Goal: Information Seeking & Learning: Check status

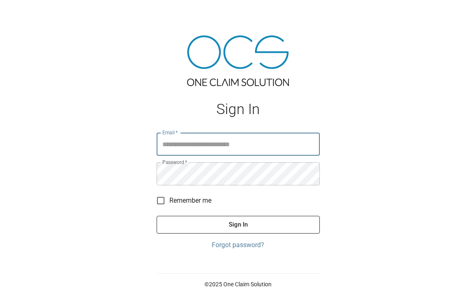
type input "**********"
click at [179, 220] on button "Sign In" at bounding box center [237, 224] width 163 height 17
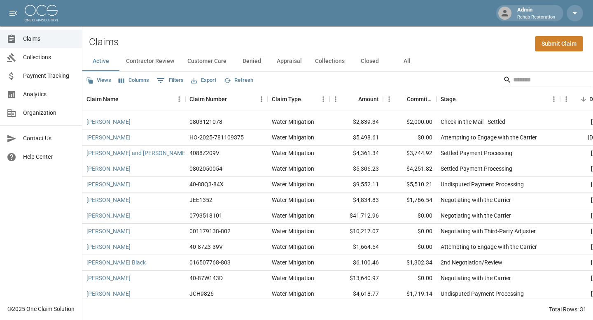
scroll to position [297, 0]
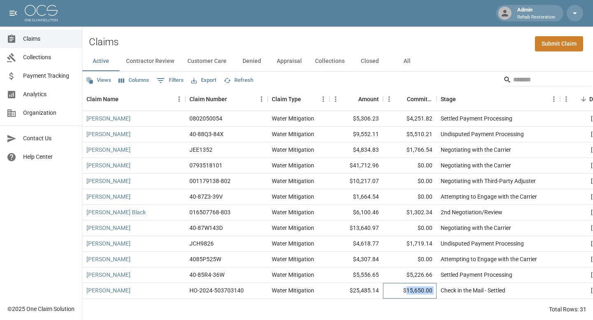
drag, startPoint x: 406, startPoint y: 290, endPoint x: 436, endPoint y: 289, distance: 30.1
click at [436, 289] on div "[PERSON_NAME] HO-2024-503703140 Water Mitigation $25,485.14 $15,650.00 Check in…" at bounding box center [467, 291] width 770 height 16
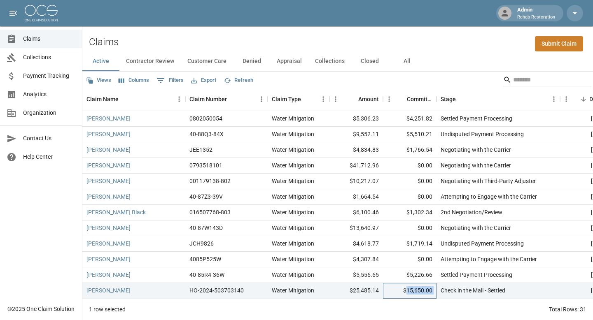
copy div "15,650.00"
drag, startPoint x: 410, startPoint y: 275, endPoint x: 441, endPoint y: 276, distance: 30.5
click at [441, 276] on div "[PERSON_NAME] 40-85R4-36W Water Mitigation $5,556.65 $5,226.66 Settled Payment …" at bounding box center [467, 276] width 770 height 16
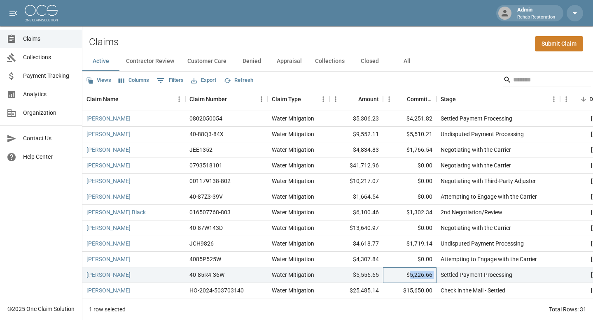
copy div "5,226.66"
drag, startPoint x: 413, startPoint y: 244, endPoint x: 432, endPoint y: 245, distance: 19.0
click at [432, 245] on div "$1,719.14" at bounding box center [410, 244] width 54 height 16
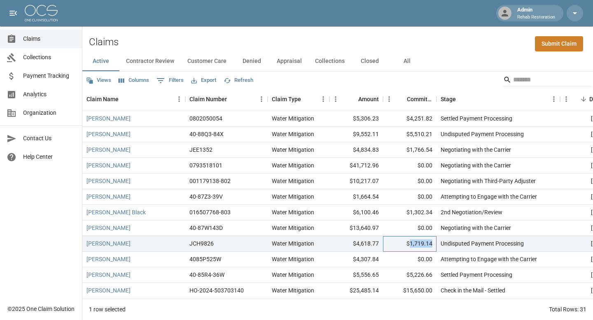
drag, startPoint x: 412, startPoint y: 244, endPoint x: 434, endPoint y: 244, distance: 22.6
click at [435, 244] on div "$1,719.14" at bounding box center [410, 244] width 54 height 16
copy div "1,719.14"
click at [166, 208] on div "[PERSON_NAME] Black" at bounding box center [133, 213] width 103 height 16
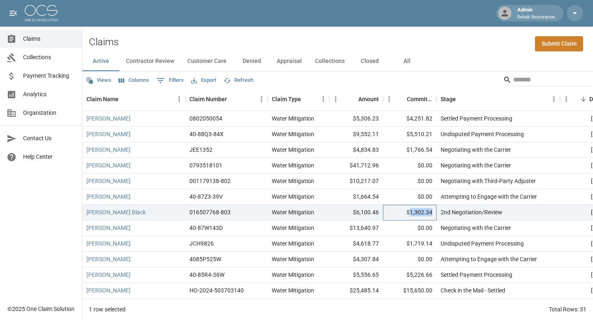
drag, startPoint x: 409, startPoint y: 210, endPoint x: 432, endPoint y: 210, distance: 22.2
click at [432, 210] on div "$1,302.34" at bounding box center [410, 213] width 54 height 16
copy div "1,302.34"
click at [154, 149] on div "[PERSON_NAME]" at bounding box center [133, 150] width 103 height 16
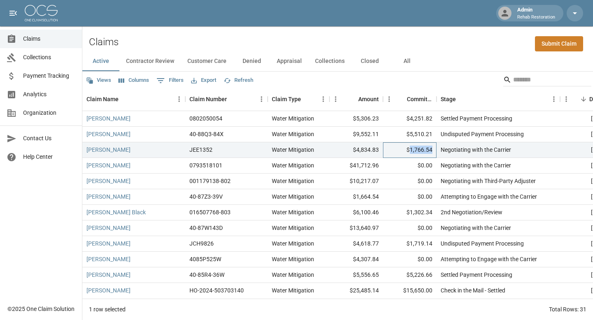
drag, startPoint x: 410, startPoint y: 148, endPoint x: 434, endPoint y: 149, distance: 24.3
click at [434, 149] on div "$1,766.54" at bounding box center [410, 150] width 54 height 16
copy div "1,766.54"
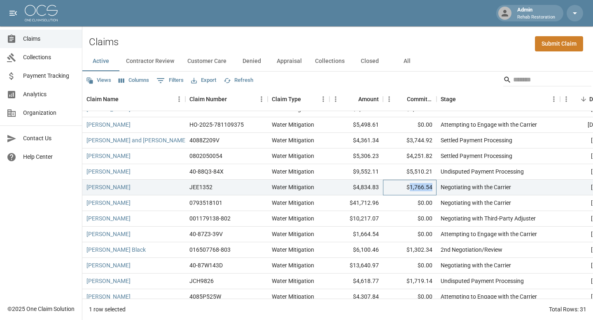
scroll to position [259, 0]
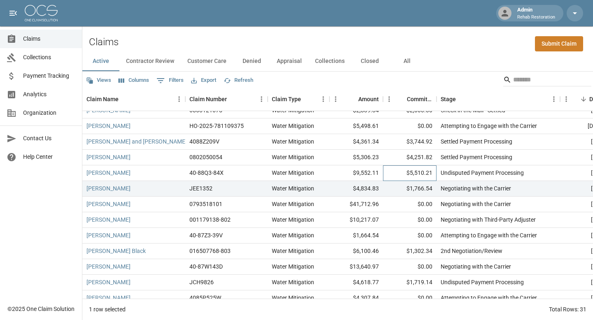
drag, startPoint x: 412, startPoint y: 173, endPoint x: 436, endPoint y: 173, distance: 23.9
click at [436, 173] on div "$5,510.21" at bounding box center [410, 174] width 54 height 16
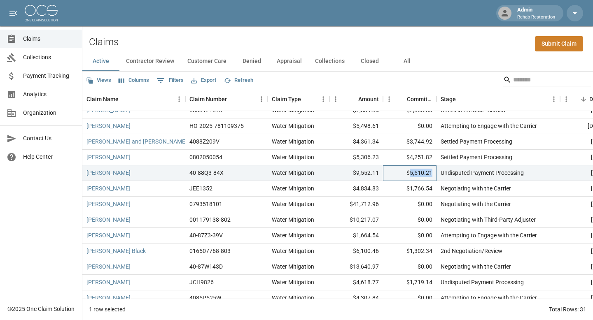
drag, startPoint x: 412, startPoint y: 173, endPoint x: 433, endPoint y: 173, distance: 21.0
click at [433, 173] on div "$5,510.21" at bounding box center [410, 174] width 54 height 16
copy div "5,510.21"
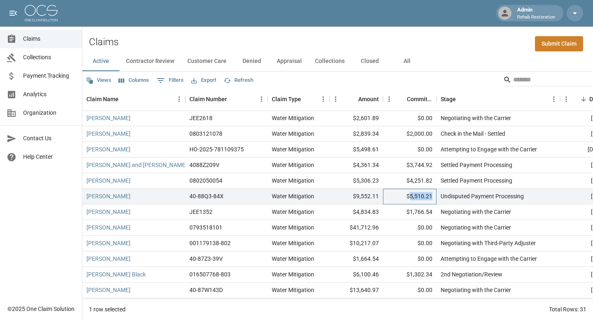
scroll to position [229, 0]
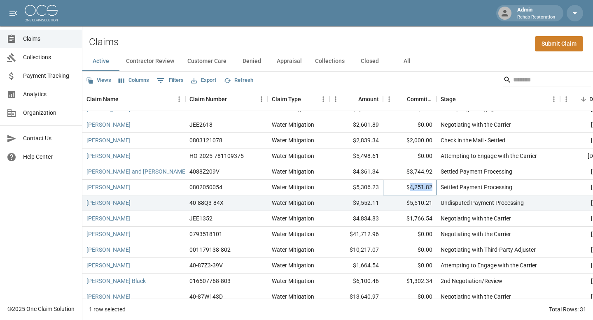
drag, startPoint x: 411, startPoint y: 187, endPoint x: 431, endPoint y: 187, distance: 20.6
click at [431, 187] on div "$4,251.82" at bounding box center [410, 188] width 54 height 16
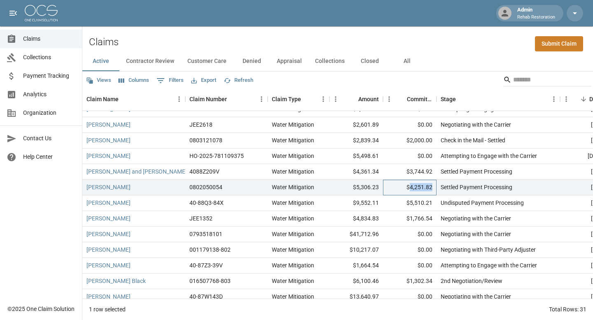
copy div "4,251.82"
click at [171, 176] on div "[PERSON_NAME] and [PERSON_NAME]" at bounding box center [133, 172] width 103 height 16
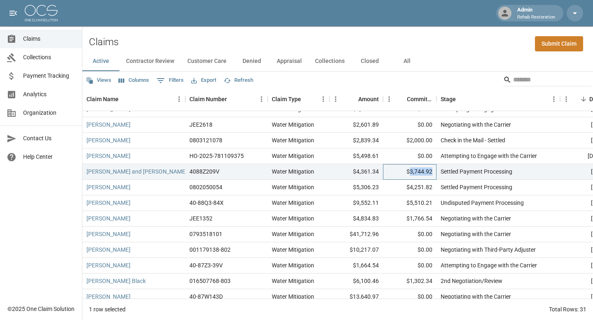
drag, startPoint x: 409, startPoint y: 171, endPoint x: 432, endPoint y: 171, distance: 22.2
click at [432, 171] on div "$3,744.92" at bounding box center [410, 172] width 54 height 16
copy div "3,744.92"
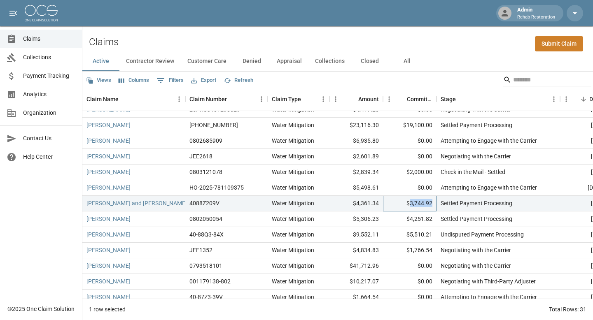
scroll to position [194, 0]
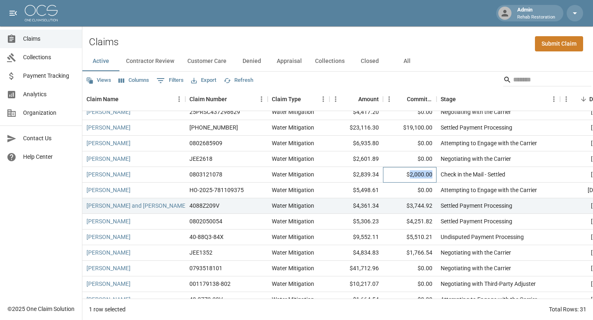
drag, startPoint x: 410, startPoint y: 174, endPoint x: 431, endPoint y: 175, distance: 21.4
click at [433, 175] on div "$2,000.00" at bounding box center [410, 175] width 54 height 16
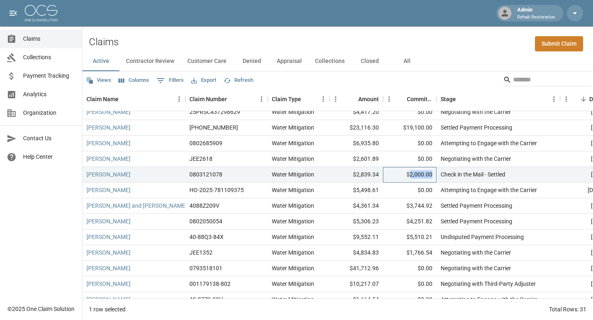
copy div "2,000.00"
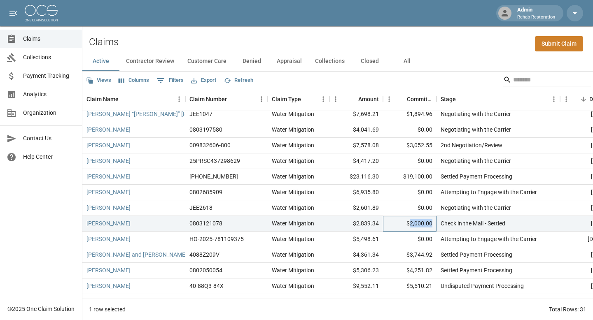
scroll to position [144, 0]
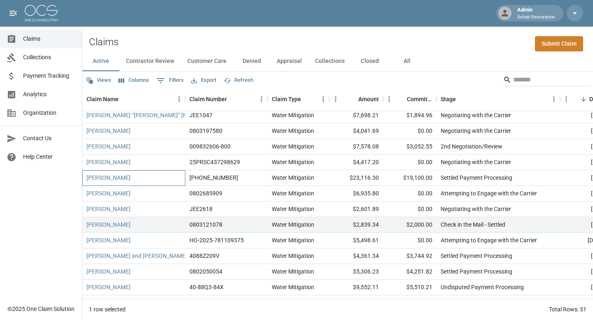
click at [169, 175] on div "[PERSON_NAME]" at bounding box center [133, 178] width 103 height 16
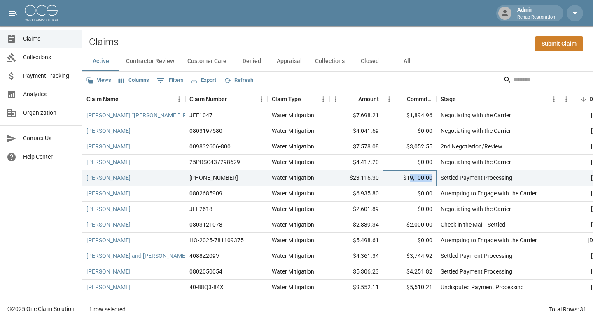
drag, startPoint x: 409, startPoint y: 177, endPoint x: 434, endPoint y: 177, distance: 24.3
click at [434, 177] on div "$19,100.00" at bounding box center [410, 178] width 54 height 16
drag, startPoint x: 407, startPoint y: 177, endPoint x: 438, endPoint y: 176, distance: 30.5
click at [438, 176] on div "[PERSON_NAME] [PHONE_NUMBER] Water Mitigation $23,116.30 $19,100.00 Settled Pay…" at bounding box center [467, 178] width 770 height 16
copy div "19,100.00"
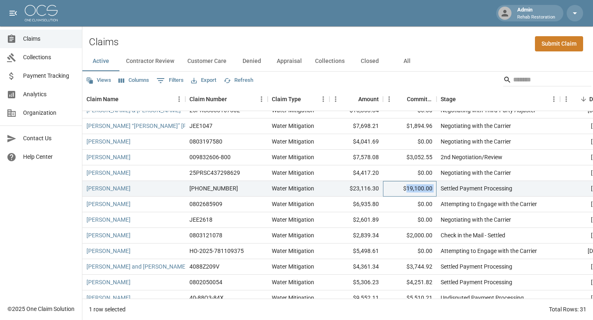
scroll to position [131, 0]
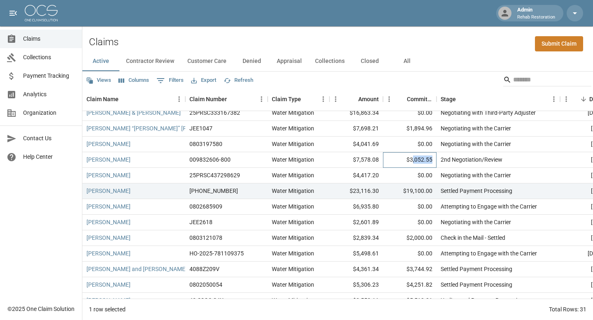
drag, startPoint x: 411, startPoint y: 159, endPoint x: 434, endPoint y: 159, distance: 23.9
click at [434, 159] on div "$3,052.55" at bounding box center [410, 160] width 54 height 16
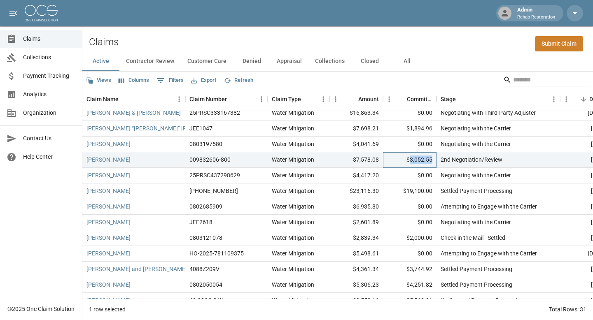
drag, startPoint x: 408, startPoint y: 158, endPoint x: 432, endPoint y: 158, distance: 23.1
click at [432, 158] on div "$3,052.55" at bounding box center [410, 160] width 54 height 16
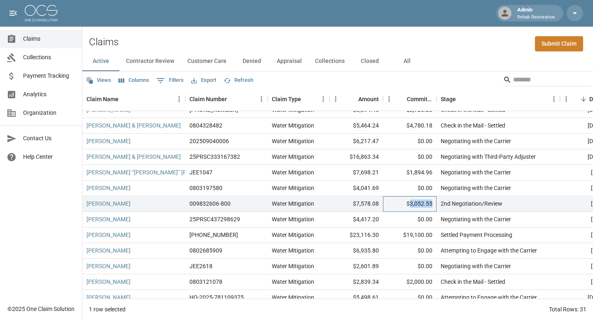
scroll to position [86, 0]
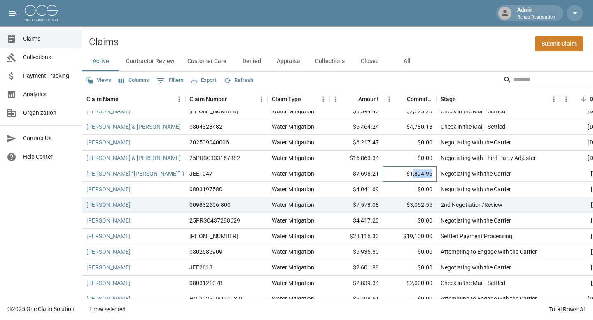
drag, startPoint x: 411, startPoint y: 172, endPoint x: 433, endPoint y: 171, distance: 22.6
click at [433, 171] on div "$1,894.96" at bounding box center [410, 174] width 54 height 16
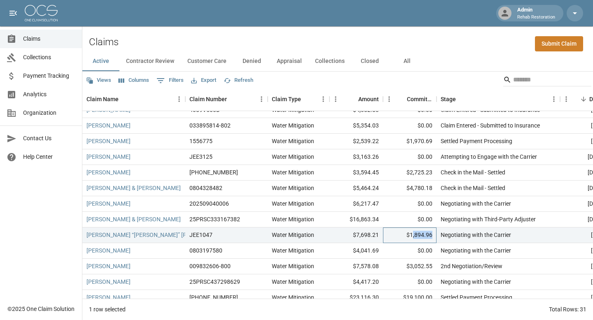
scroll to position [20, 0]
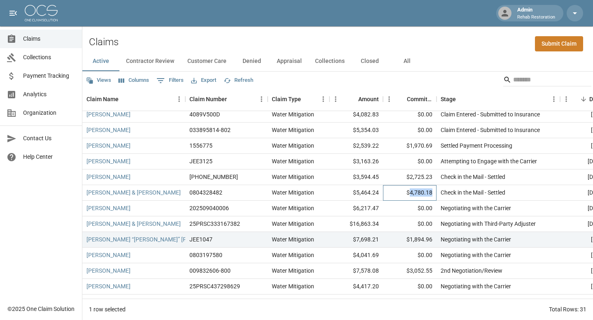
drag, startPoint x: 410, startPoint y: 191, endPoint x: 436, endPoint y: 191, distance: 25.9
click at [436, 191] on div "$4,780.18" at bounding box center [410, 193] width 54 height 16
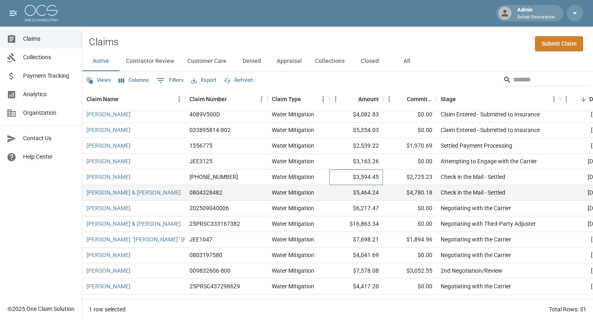
click at [341, 180] on div "$3,594.45" at bounding box center [356, 178] width 54 height 16
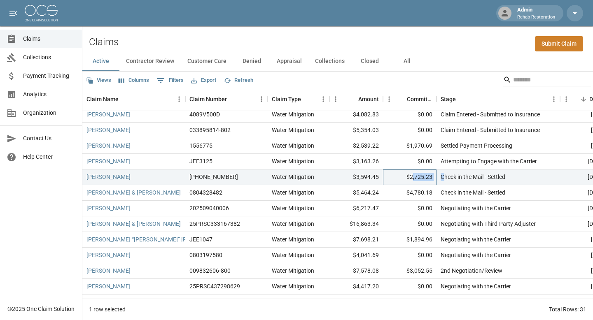
drag, startPoint x: 411, startPoint y: 177, endPoint x: 444, endPoint y: 175, distance: 33.0
click at [444, 175] on div "[PERSON_NAME] [PHONE_NUMBER] Water Mitigation $3,594.45 $2,725.23 Check in the …" at bounding box center [467, 178] width 770 height 16
click at [412, 176] on div "$2,725.23" at bounding box center [410, 178] width 54 height 16
drag, startPoint x: 409, startPoint y: 176, endPoint x: 432, endPoint y: 177, distance: 22.3
click at [432, 177] on div "$2,725.23" at bounding box center [410, 178] width 54 height 16
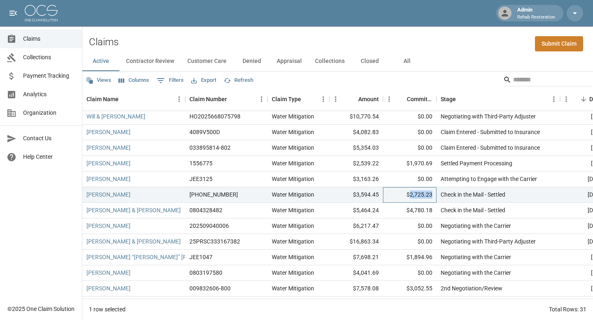
scroll to position [0, 0]
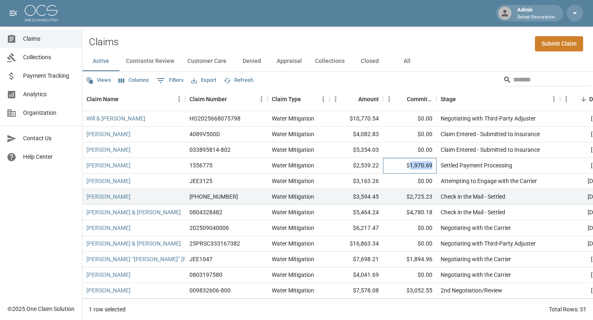
drag, startPoint x: 411, startPoint y: 165, endPoint x: 435, endPoint y: 165, distance: 24.7
click at [435, 165] on div "$1,970.69" at bounding box center [410, 166] width 54 height 16
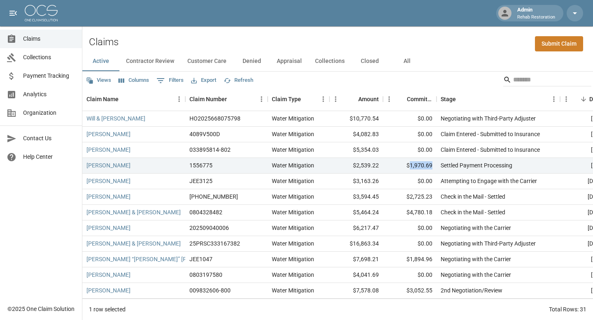
click at [149, 60] on button "Contractor Review" at bounding box center [149, 61] width 61 height 20
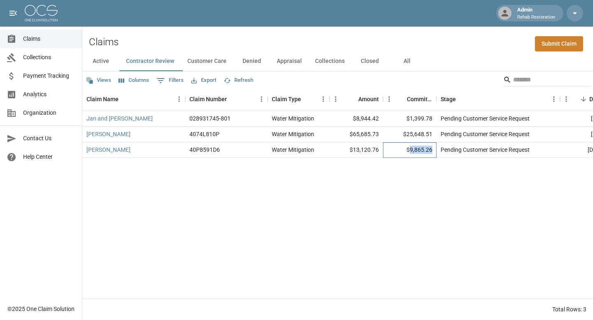
drag, startPoint x: 409, startPoint y: 151, endPoint x: 434, endPoint y: 148, distance: 24.9
click at [434, 148] on div "$9,865.26" at bounding box center [410, 150] width 54 height 16
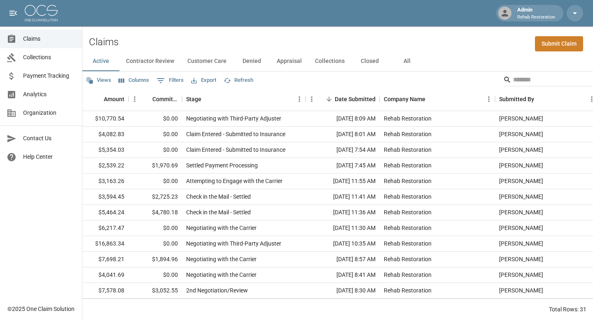
scroll to position [0, 259]
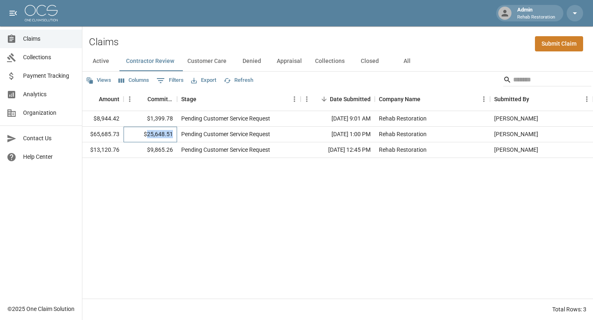
drag, startPoint x: 147, startPoint y: 134, endPoint x: 172, endPoint y: 133, distance: 24.3
click at [172, 134] on div "$25,648.51" at bounding box center [151, 135] width 54 height 16
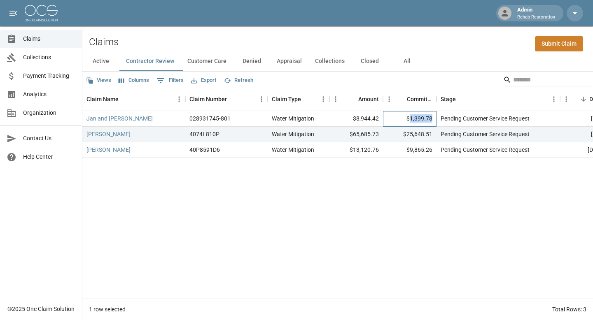
drag, startPoint x: 410, startPoint y: 118, endPoint x: 432, endPoint y: 118, distance: 22.2
click at [433, 118] on div "$1,399.78" at bounding box center [410, 119] width 54 height 16
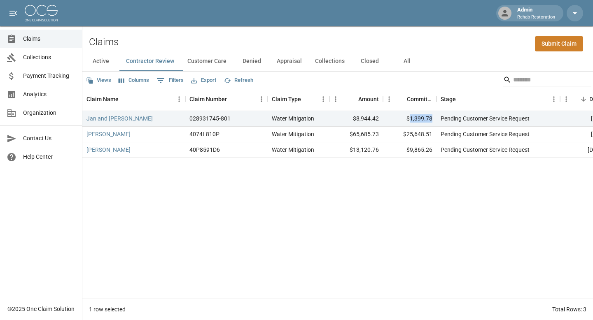
click at [201, 62] on button "Customer Care" at bounding box center [207, 61] width 52 height 20
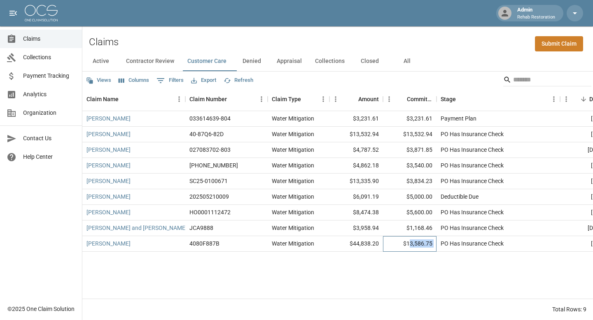
drag, startPoint x: 408, startPoint y: 244, endPoint x: 436, endPoint y: 244, distance: 28.8
click at [436, 244] on div "[PERSON_NAME] 4080F887B Water Mitigation $44,838.20 $13,586.75 PO Has Insurance…" at bounding box center [467, 244] width 770 height 16
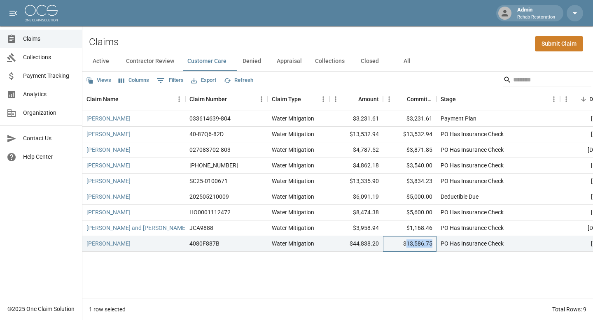
drag, startPoint x: 406, startPoint y: 245, endPoint x: 436, endPoint y: 245, distance: 29.2
click at [436, 245] on div "$13,586.75" at bounding box center [410, 244] width 54 height 16
click at [236, 233] on div "JCA9888" at bounding box center [226, 229] width 82 height 16
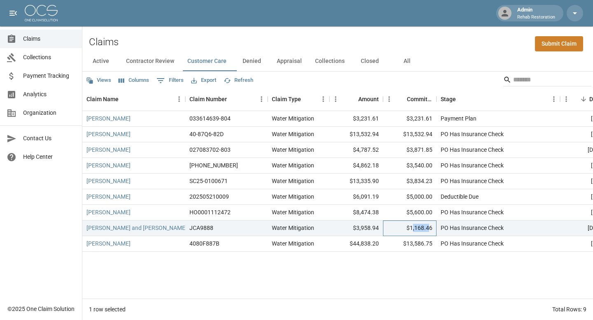
drag, startPoint x: 411, startPoint y: 226, endPoint x: 429, endPoint y: 226, distance: 17.7
click at [429, 226] on div "$1,168.46" at bounding box center [410, 229] width 54 height 16
drag, startPoint x: 410, startPoint y: 228, endPoint x: 431, endPoint y: 227, distance: 21.0
click at [431, 227] on div "$1,168.46" at bounding box center [410, 229] width 54 height 16
click at [253, 210] on div "HO0001112472" at bounding box center [226, 213] width 82 height 16
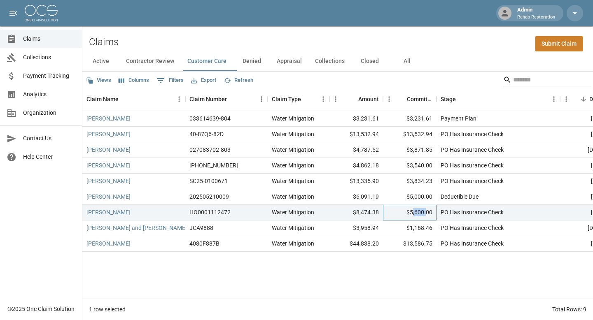
drag, startPoint x: 411, startPoint y: 212, endPoint x: 427, endPoint y: 212, distance: 16.1
click at [427, 212] on div "$5,600.00" at bounding box center [410, 213] width 54 height 16
drag, startPoint x: 407, startPoint y: 211, endPoint x: 429, endPoint y: 212, distance: 22.2
click at [429, 212] on div "$5,600.00" at bounding box center [410, 213] width 54 height 16
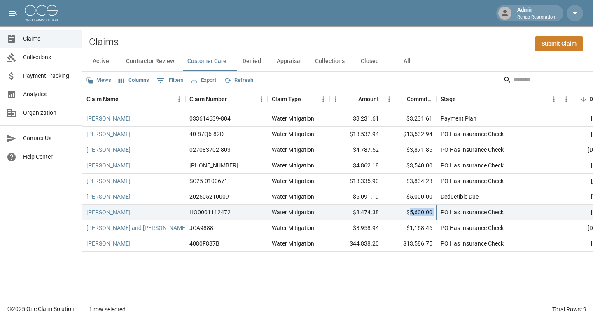
drag, startPoint x: 410, startPoint y: 212, endPoint x: 437, endPoint y: 212, distance: 27.6
click at [437, 212] on div "[PERSON_NAME] HO0001112472 Water Mitigation $8,474.38 $5,600.00 PO Has Insuranc…" at bounding box center [467, 213] width 770 height 16
drag, startPoint x: 410, startPoint y: 196, endPoint x: 431, endPoint y: 198, distance: 20.6
click at [431, 198] on div "$5,000.00" at bounding box center [410, 197] width 54 height 16
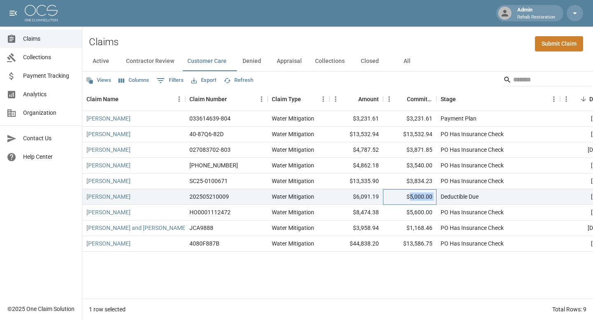
drag, startPoint x: 408, startPoint y: 196, endPoint x: 436, endPoint y: 198, distance: 27.6
click at [436, 199] on div "[PERSON_NAME] 202505210009 Water Mitigation $6,091.19 $5,000.00 Deductible Due …" at bounding box center [467, 197] width 770 height 16
drag, startPoint x: 410, startPoint y: 181, endPoint x: 434, endPoint y: 181, distance: 24.3
click at [434, 181] on div "$3,834.23" at bounding box center [410, 182] width 54 height 16
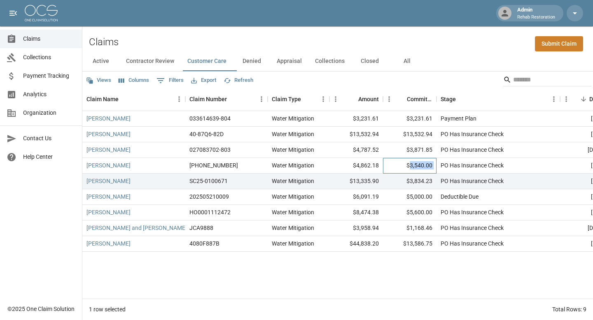
drag, startPoint x: 409, startPoint y: 165, endPoint x: 437, endPoint y: 165, distance: 28.0
click at [437, 165] on div "[PERSON_NAME] [PHONE_NUMBER] Water Mitigation $4,862.18 $3,540.00 PO Has Insura…" at bounding box center [467, 166] width 770 height 16
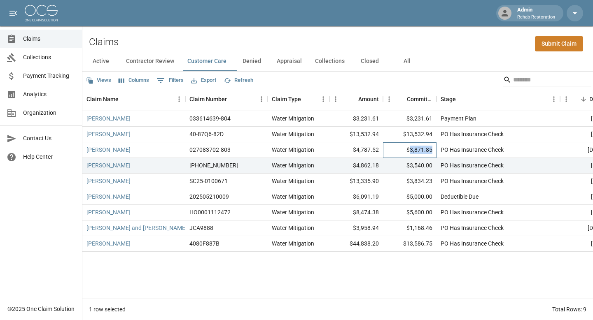
drag, startPoint x: 411, startPoint y: 150, endPoint x: 433, endPoint y: 150, distance: 22.2
click at [433, 150] on div "$3,871.85" at bounding box center [410, 150] width 54 height 16
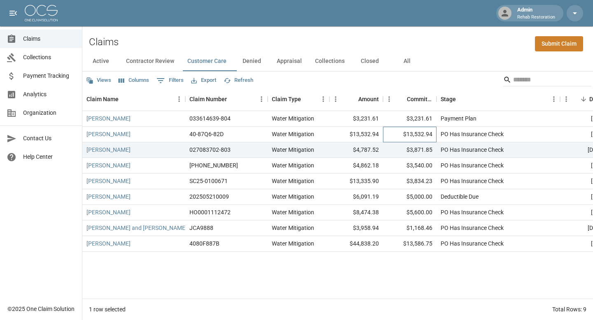
drag, startPoint x: 407, startPoint y: 135, endPoint x: 433, endPoint y: 134, distance: 26.0
click at [434, 134] on div "$13,532.94" at bounding box center [410, 135] width 54 height 16
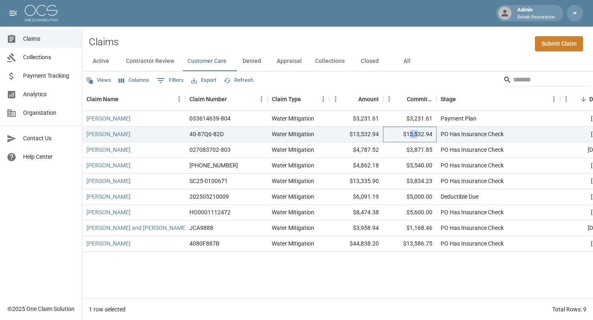
drag, startPoint x: 407, startPoint y: 134, endPoint x: 418, endPoint y: 135, distance: 11.1
click at [418, 135] on div "$13,532.94" at bounding box center [410, 135] width 54 height 16
drag, startPoint x: 406, startPoint y: 134, endPoint x: 434, endPoint y: 134, distance: 28.4
click at [434, 134] on div "$13,532.94" at bounding box center [410, 135] width 54 height 16
drag, startPoint x: 412, startPoint y: 118, endPoint x: 437, endPoint y: 119, distance: 25.6
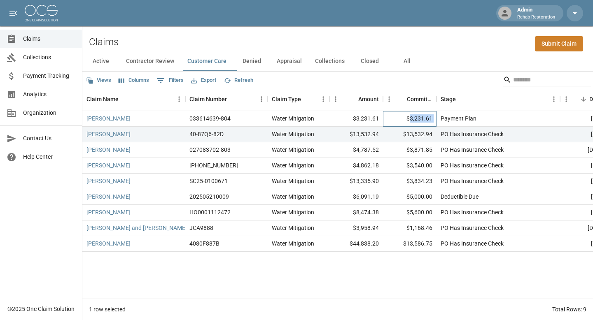
click at [437, 119] on div "[PERSON_NAME] 033614639-804 Water Mitigation $3,231.61 $3,231.61 Payment Plan […" at bounding box center [467, 119] width 770 height 16
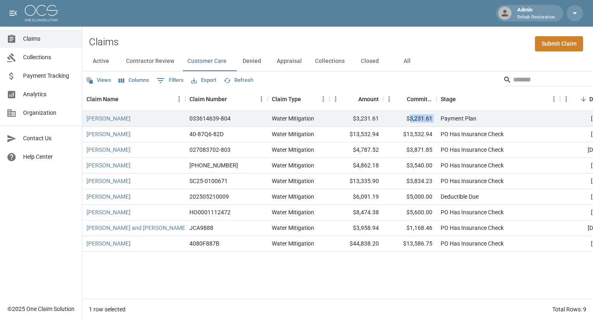
click at [259, 58] on button "Denied" at bounding box center [251, 61] width 37 height 20
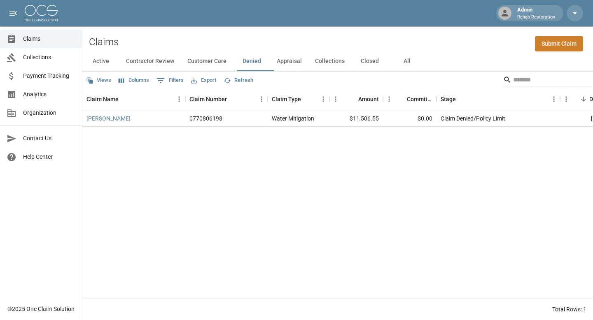
click at [289, 61] on button "Appraisal" at bounding box center [289, 61] width 38 height 20
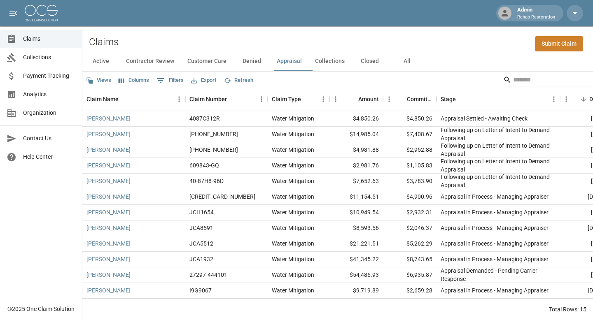
scroll to position [47, 0]
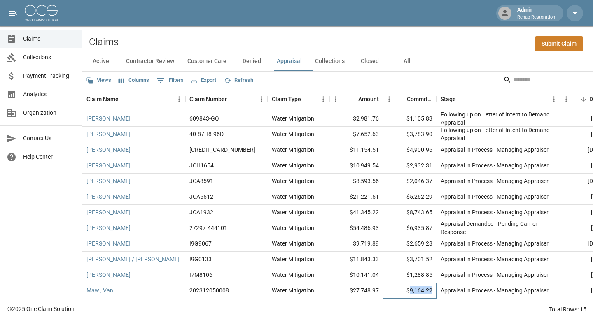
drag, startPoint x: 410, startPoint y: 291, endPoint x: 434, endPoint y: 291, distance: 23.5
click at [434, 291] on div "$9,164.22" at bounding box center [410, 291] width 54 height 16
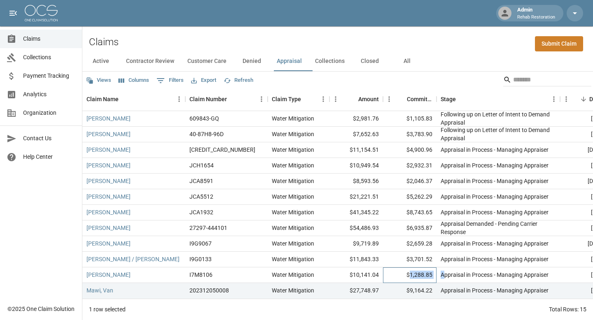
drag, startPoint x: 410, startPoint y: 275, endPoint x: 444, endPoint y: 275, distance: 34.2
click at [444, 275] on div "[PERSON_NAME] I7M8106 Water Mitigation $10,141.04 $1,288.85 Appraisal in Proces…" at bounding box center [467, 276] width 770 height 16
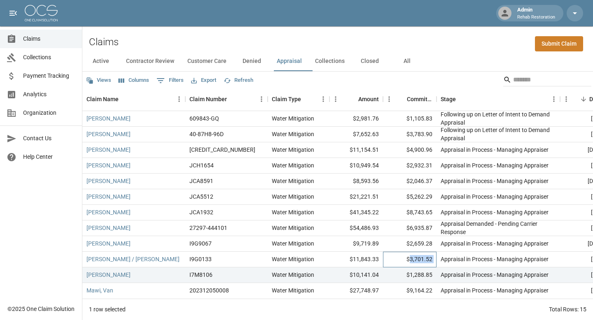
drag, startPoint x: 411, startPoint y: 259, endPoint x: 437, endPoint y: 259, distance: 25.9
click at [437, 259] on div "[PERSON_NAME] / [PERSON_NAME] I9G0133 Water Mitigation $11,843.33 $3,701.52 App…" at bounding box center [467, 260] width 770 height 16
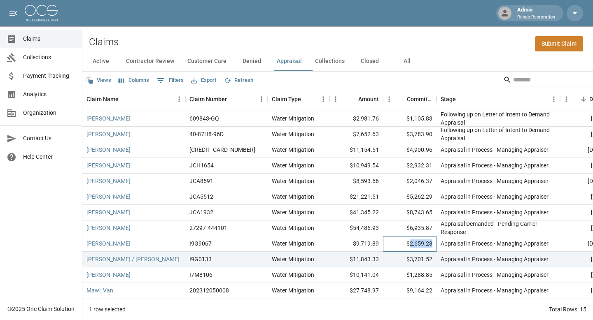
drag, startPoint x: 408, startPoint y: 243, endPoint x: 435, endPoint y: 243, distance: 26.4
click at [435, 243] on div "$2,659.28" at bounding box center [410, 244] width 54 height 16
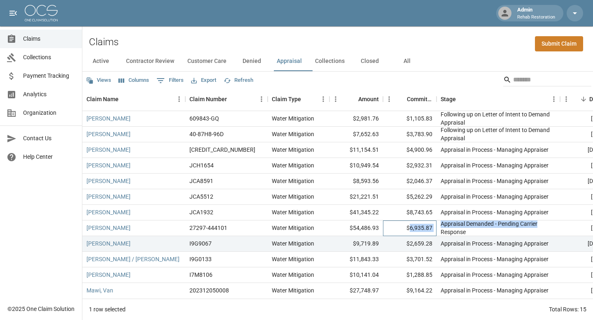
drag, startPoint x: 409, startPoint y: 229, endPoint x: 437, endPoint y: 229, distance: 28.0
click at [437, 229] on div "[PERSON_NAME] 27297-444101 Water Mitigation $54,486.93 $6,935.87 Appraisal Dema…" at bounding box center [467, 229] width 770 height 16
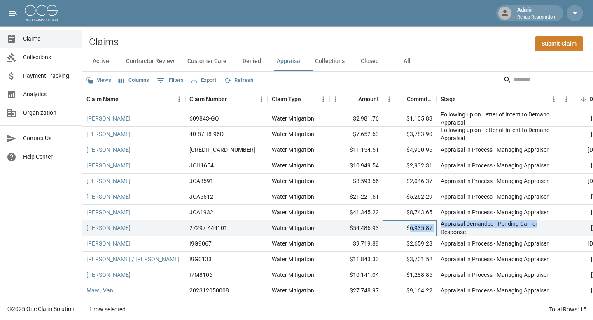
click at [413, 229] on div "$6,935.87" at bounding box center [410, 229] width 54 height 16
drag, startPoint x: 410, startPoint y: 229, endPoint x: 432, endPoint y: 229, distance: 22.2
click at [432, 229] on div "$6,935.87" at bounding box center [410, 229] width 54 height 16
drag, startPoint x: 410, startPoint y: 212, endPoint x: 437, endPoint y: 212, distance: 27.6
click at [437, 212] on div "[PERSON_NAME] JCA1932 Water Mitigation $41,345.22 $8,743.65 Appraisal in Proces…" at bounding box center [467, 213] width 770 height 16
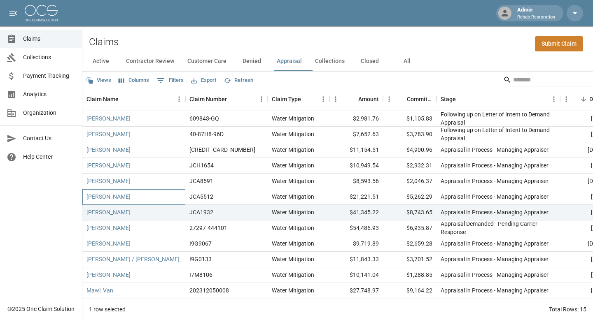
click at [164, 195] on div "[PERSON_NAME]" at bounding box center [133, 197] width 103 height 16
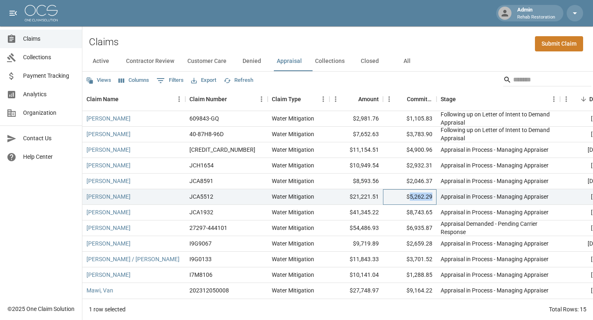
drag, startPoint x: 409, startPoint y: 198, endPoint x: 432, endPoint y: 197, distance: 23.5
click at [432, 197] on div "$5,262.29" at bounding box center [410, 197] width 54 height 16
drag, startPoint x: 410, startPoint y: 180, endPoint x: 432, endPoint y: 181, distance: 22.6
click at [432, 181] on div "$2,046.37" at bounding box center [410, 182] width 54 height 16
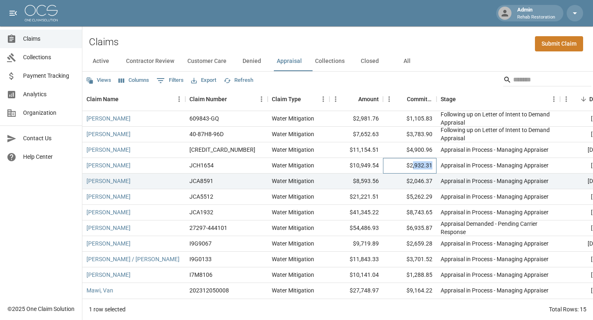
drag, startPoint x: 411, startPoint y: 167, endPoint x: 434, endPoint y: 167, distance: 23.1
click at [434, 167] on div "$2,932.31" at bounding box center [410, 166] width 54 height 16
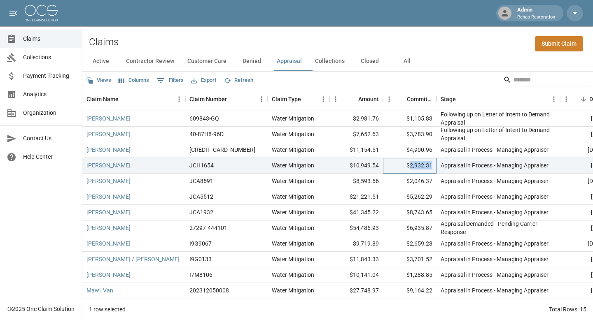
drag, startPoint x: 411, startPoint y: 163, endPoint x: 435, endPoint y: 165, distance: 24.3
click at [435, 165] on div "$2,932.31" at bounding box center [410, 166] width 54 height 16
drag, startPoint x: 410, startPoint y: 149, endPoint x: 439, endPoint y: 149, distance: 28.8
click at [439, 149] on div "[PERSON_NAME] [CREDIT_CARD_NUMBER] Water Mitigation $11,154.51 $4,900.96 Apprai…" at bounding box center [467, 150] width 770 height 16
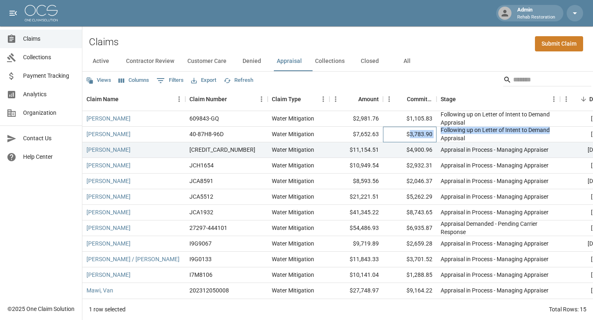
drag, startPoint x: 410, startPoint y: 134, endPoint x: 442, endPoint y: 134, distance: 32.5
click at [442, 134] on div "[PERSON_NAME] 40-87H8-96D Water Mitigation $7,652.63 $3,783.90 Following up on …" at bounding box center [467, 135] width 770 height 16
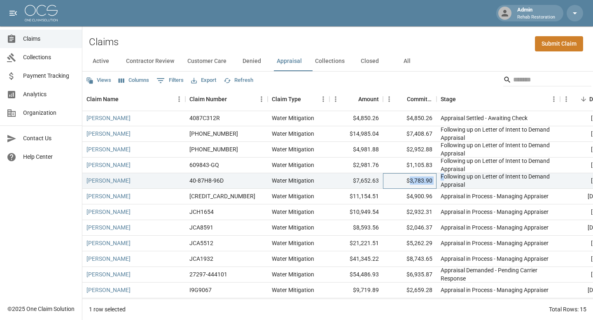
scroll to position [0, 0]
drag, startPoint x: 411, startPoint y: 165, endPoint x: 434, endPoint y: 166, distance: 22.2
click at [434, 166] on div "$1,105.83" at bounding box center [410, 166] width 54 height 16
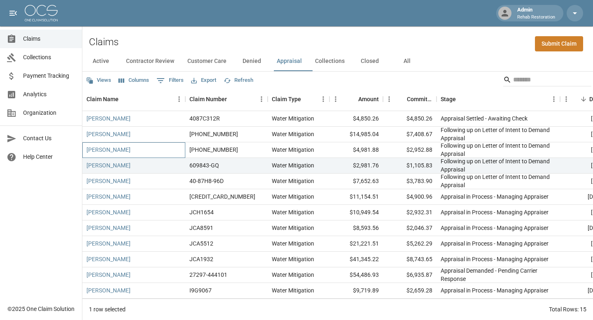
click at [159, 151] on div "[PERSON_NAME]" at bounding box center [133, 150] width 103 height 16
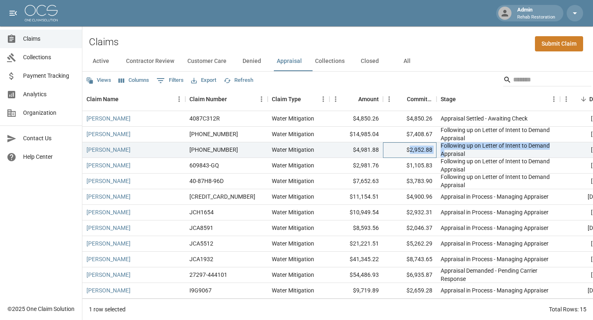
drag, startPoint x: 409, startPoint y: 150, endPoint x: 443, endPoint y: 150, distance: 33.4
click at [443, 150] on div "[PERSON_NAME] [PHONE_NUMBER] Water Mitigation $4,981.88 $2,952.88 Following up …" at bounding box center [467, 150] width 770 height 16
click at [443, 150] on div "Following up on Letter of Intent to Demand Appraisal" at bounding box center [498, 150] width 115 height 16
drag, startPoint x: 409, startPoint y: 150, endPoint x: 432, endPoint y: 151, distance: 22.2
click at [432, 151] on div "$2,952.88" at bounding box center [410, 150] width 54 height 16
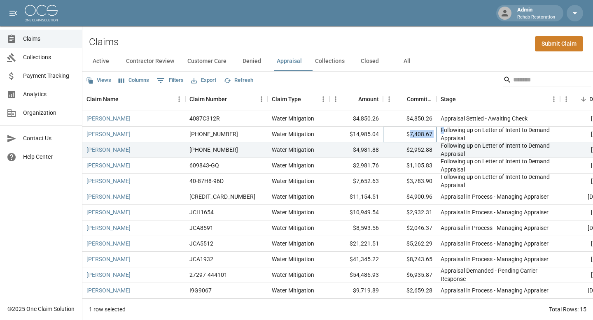
drag, startPoint x: 409, startPoint y: 133, endPoint x: 444, endPoint y: 133, distance: 35.0
click at [444, 133] on div "[PERSON_NAME] [PHONE_NUMBER] Water Mitigation $14,985.04 $7,408.67 Following up…" at bounding box center [467, 135] width 770 height 16
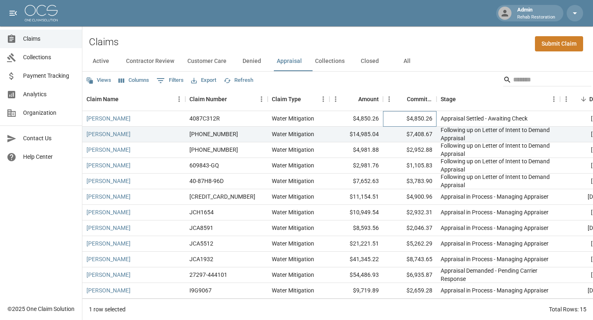
click at [416, 126] on div "$4,850.26" at bounding box center [410, 119] width 54 height 16
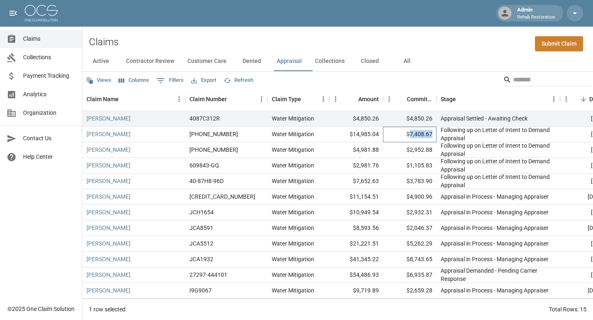
drag, startPoint x: 410, startPoint y: 133, endPoint x: 432, endPoint y: 133, distance: 22.2
click at [432, 133] on div "$7,408.67" at bounding box center [410, 135] width 54 height 16
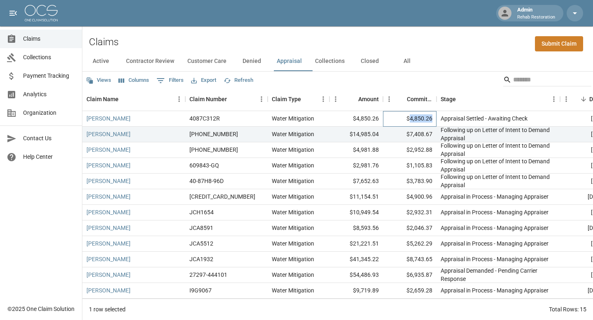
drag, startPoint x: 408, startPoint y: 117, endPoint x: 432, endPoint y: 117, distance: 23.5
click at [432, 117] on div "$4,850.26" at bounding box center [410, 119] width 54 height 16
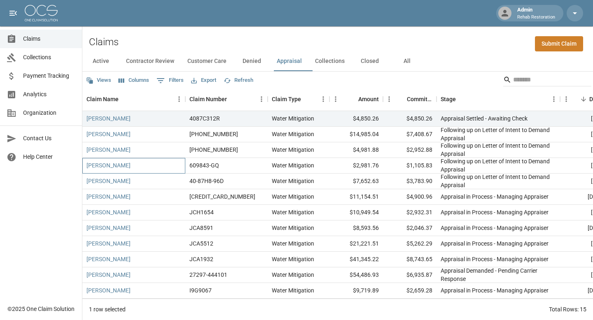
click at [148, 167] on div "[PERSON_NAME]" at bounding box center [133, 166] width 103 height 16
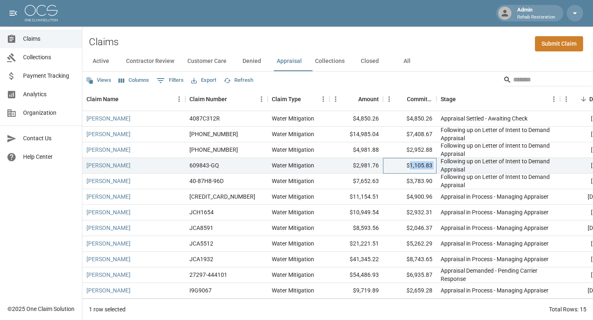
drag, startPoint x: 411, startPoint y: 165, endPoint x: 438, endPoint y: 165, distance: 27.2
click at [438, 165] on div "[PERSON_NAME] 609843-GQ Water Mitigation $2,981.76 $1,105.83 Following up on Le…" at bounding box center [467, 166] width 770 height 16
click at [341, 61] on button "Collections" at bounding box center [329, 61] width 43 height 20
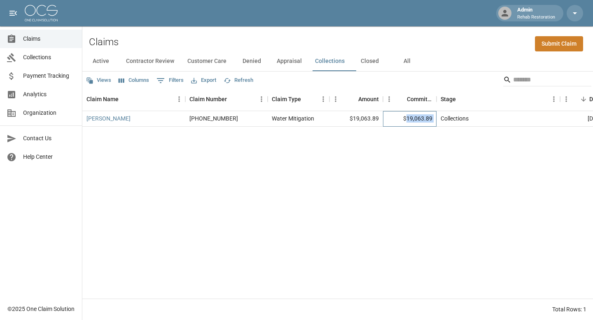
drag, startPoint x: 407, startPoint y: 117, endPoint x: 436, endPoint y: 118, distance: 29.7
click at [436, 118] on div "[PERSON_NAME] [PHONE_NUMBER] Water Mitigation $19,063.89 $19,063.89 Collections…" at bounding box center [467, 119] width 770 height 16
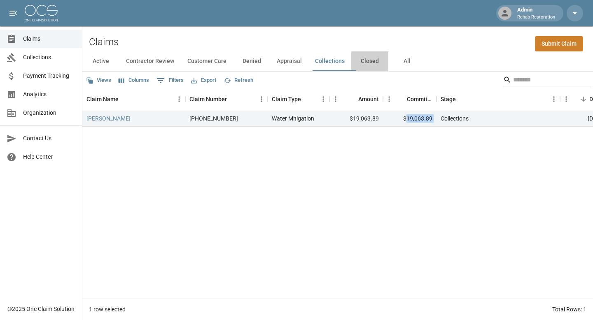
click at [371, 59] on button "Closed" at bounding box center [369, 61] width 37 height 20
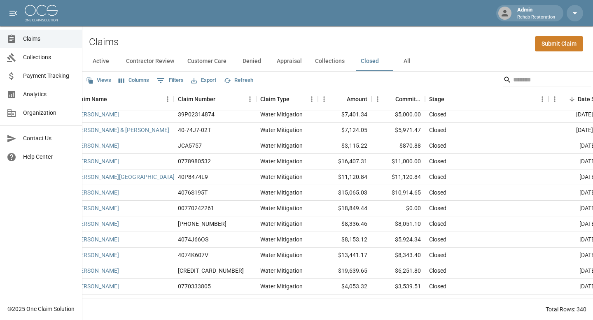
scroll to position [802, 0]
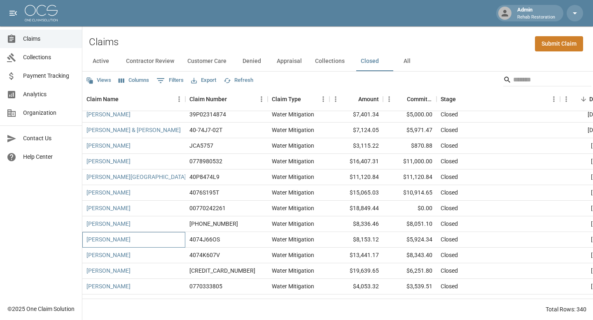
click at [129, 237] on div "[PERSON_NAME]" at bounding box center [133, 240] width 103 height 16
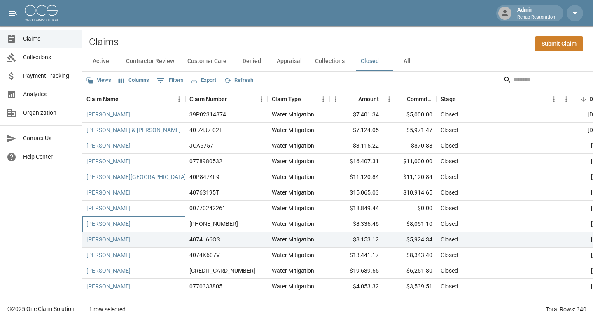
click at [142, 224] on div "[PERSON_NAME]" at bounding box center [133, 225] width 103 height 16
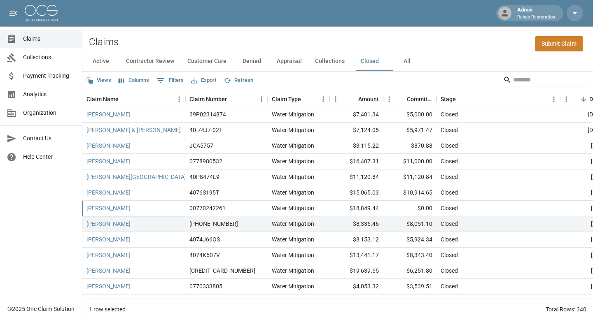
click at [145, 208] on div "[PERSON_NAME]" at bounding box center [133, 209] width 103 height 16
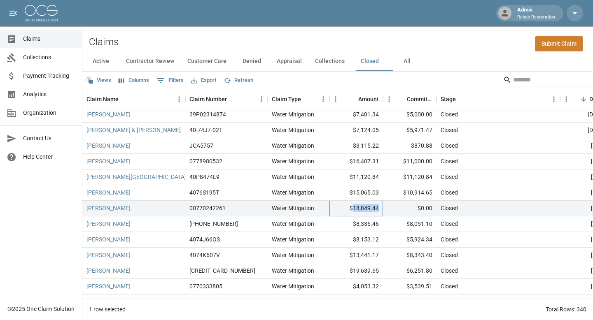
drag, startPoint x: 353, startPoint y: 208, endPoint x: 380, endPoint y: 208, distance: 27.2
click at [380, 208] on div "$18,849.44" at bounding box center [356, 209] width 54 height 16
click at [150, 193] on div "[PERSON_NAME]" at bounding box center [133, 193] width 103 height 16
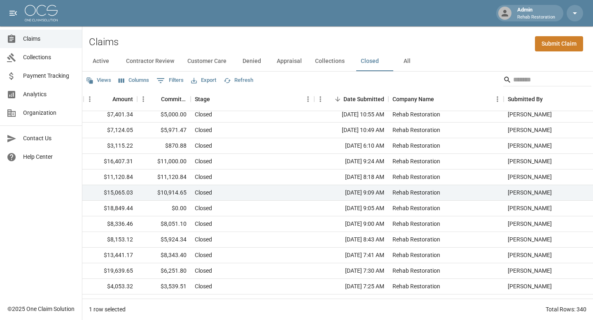
scroll to position [802, 259]
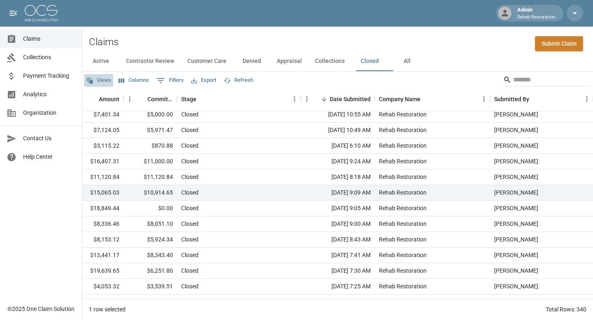
click at [98, 79] on button "Views" at bounding box center [98, 80] width 29 height 13
click at [126, 79] on div at bounding box center [296, 160] width 593 height 320
click at [135, 79] on button "Columns" at bounding box center [134, 80] width 35 height 13
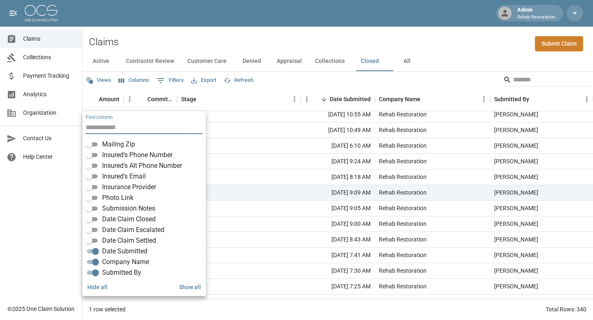
scroll to position [155, 0]
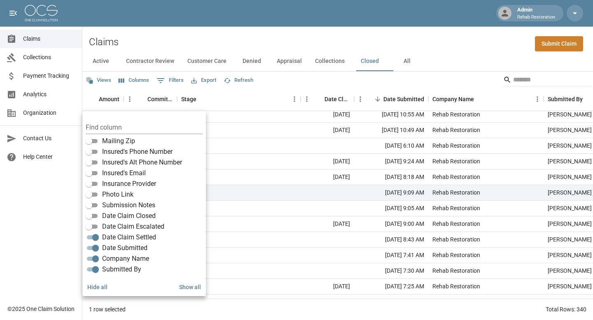
click at [54, 228] on div "Claims Collections Payment Tracking Analytics Organization Contact Us Help Cent…" at bounding box center [41, 150] width 82 height 300
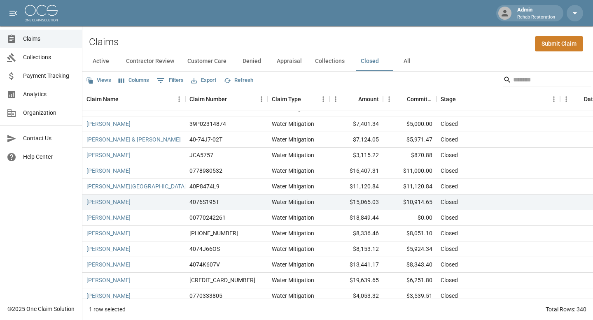
scroll to position [791, 0]
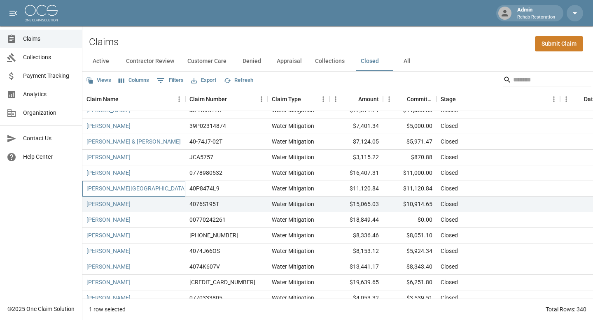
click at [151, 190] on div "[PERSON_NAME][GEOGRAPHIC_DATA]" at bounding box center [133, 189] width 103 height 16
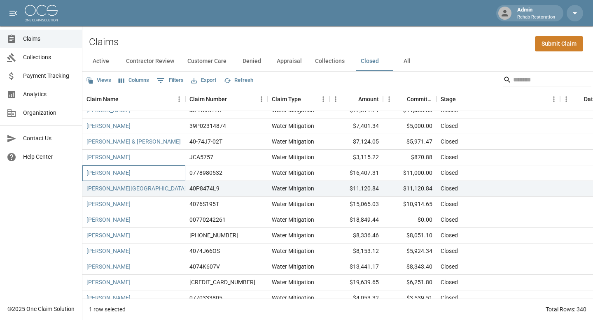
click at [146, 169] on div "[PERSON_NAME]" at bounding box center [133, 174] width 103 height 16
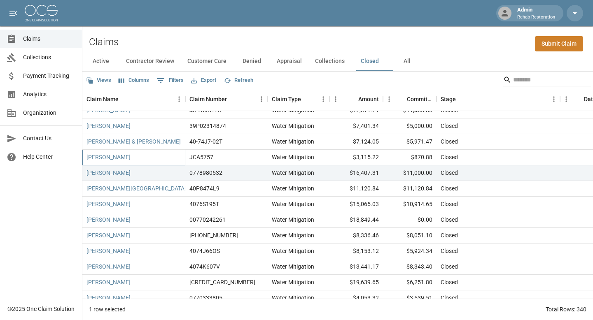
click at [158, 159] on div "[PERSON_NAME]" at bounding box center [133, 158] width 103 height 16
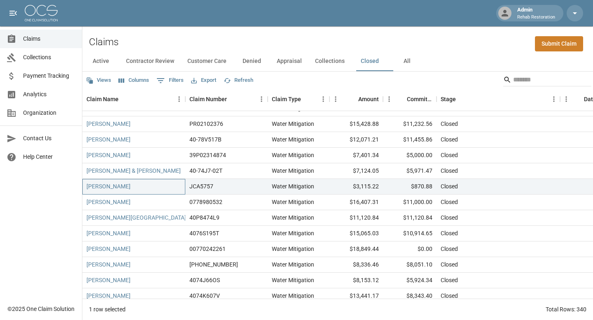
scroll to position [758, 0]
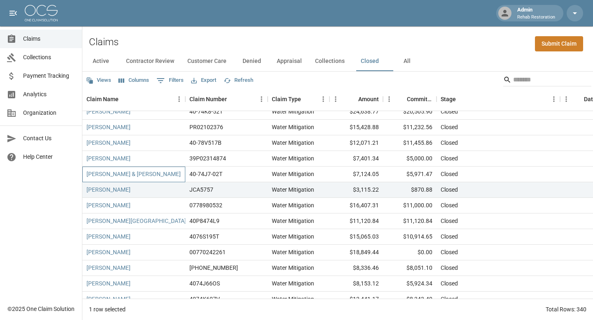
click at [163, 177] on div "[PERSON_NAME] & [PERSON_NAME]" at bounding box center [133, 175] width 103 height 16
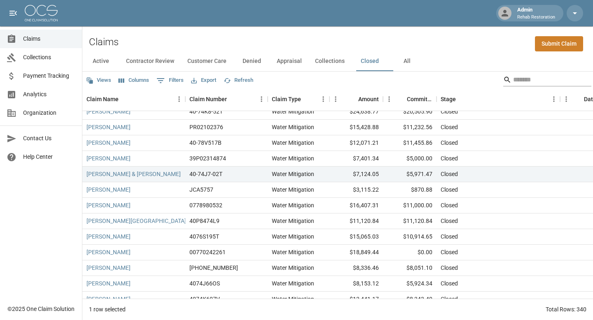
click at [475, 79] on input "Search" at bounding box center [546, 79] width 66 height 13
click at [170, 177] on div "[PERSON_NAME] & [PERSON_NAME]" at bounding box center [133, 175] width 103 height 16
click at [475, 82] on input "Search" at bounding box center [546, 79] width 66 height 13
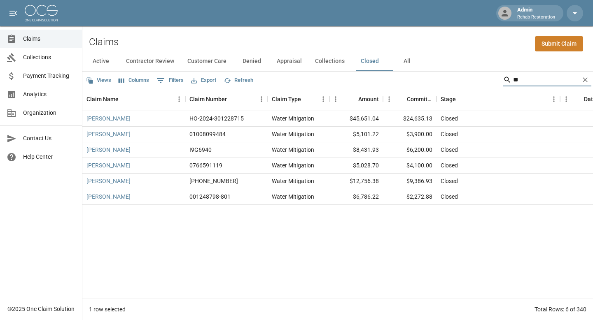
type input "*"
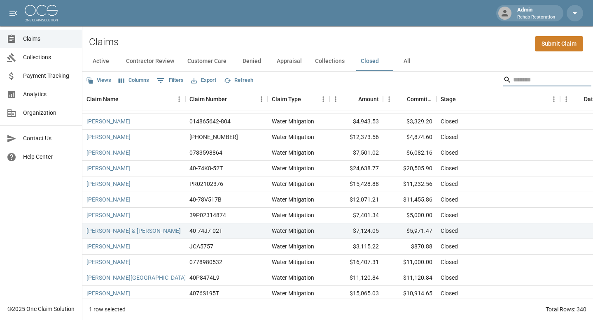
scroll to position [704, 0]
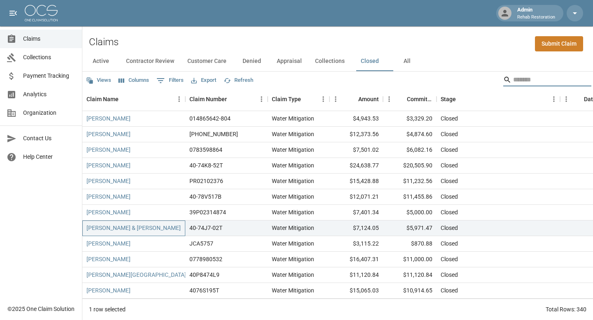
click at [163, 231] on div "[PERSON_NAME] & [PERSON_NAME]" at bounding box center [133, 229] width 103 height 16
click at [160, 215] on div "[PERSON_NAME]" at bounding box center [133, 213] width 103 height 16
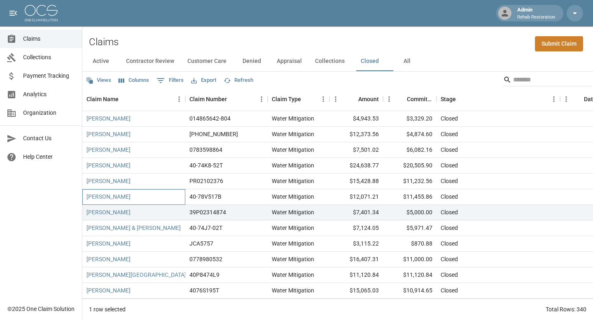
click at [153, 194] on div "[PERSON_NAME]" at bounding box center [133, 197] width 103 height 16
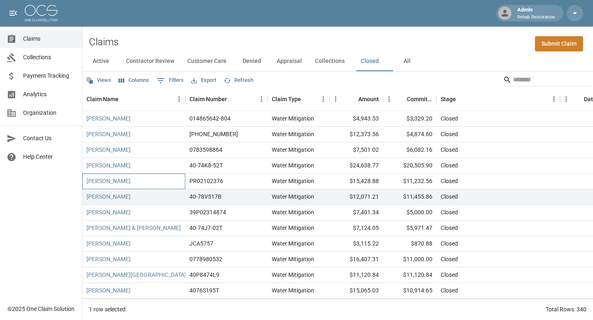
click at [151, 187] on div "[PERSON_NAME]" at bounding box center [133, 182] width 103 height 16
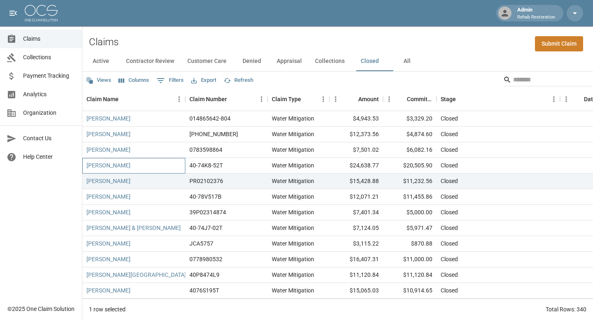
click at [169, 166] on div "[PERSON_NAME]" at bounding box center [133, 166] width 103 height 16
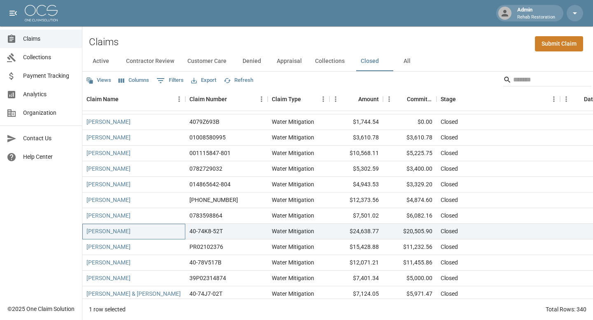
scroll to position [633, 0]
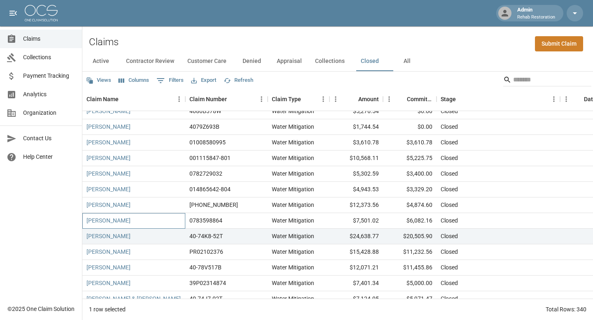
click at [154, 222] on div "[PERSON_NAME]" at bounding box center [133, 221] width 103 height 16
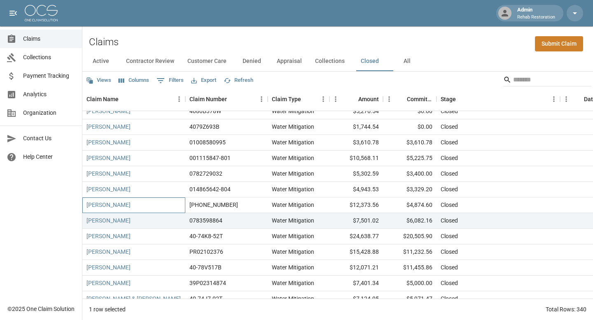
click at [146, 207] on div "[PERSON_NAME]" at bounding box center [133, 206] width 103 height 16
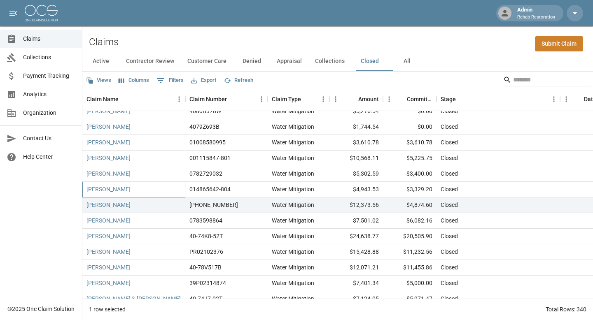
click at [146, 188] on div "[PERSON_NAME]" at bounding box center [133, 190] width 103 height 16
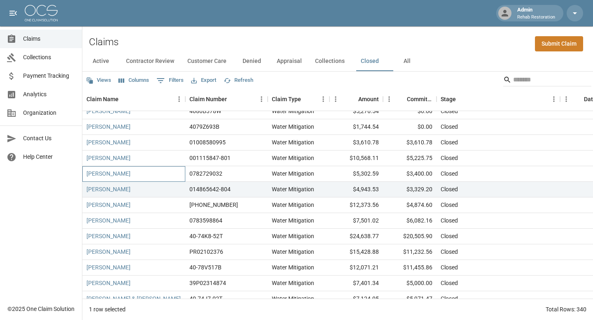
click at [148, 173] on div "[PERSON_NAME]" at bounding box center [133, 174] width 103 height 16
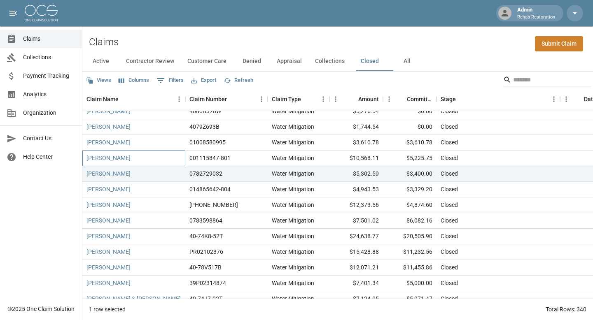
click at [166, 159] on div "[PERSON_NAME]" at bounding box center [133, 159] width 103 height 16
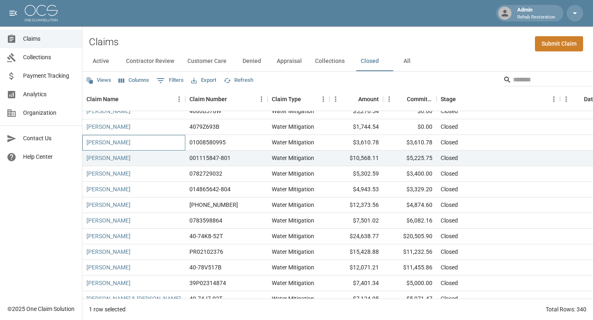
click at [153, 145] on div "[PERSON_NAME]" at bounding box center [133, 143] width 103 height 16
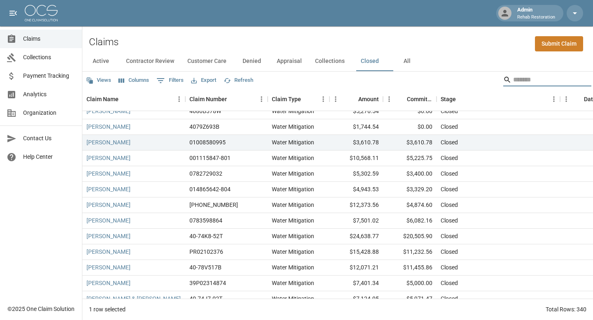
click at [475, 79] on input "Search" at bounding box center [546, 79] width 66 height 13
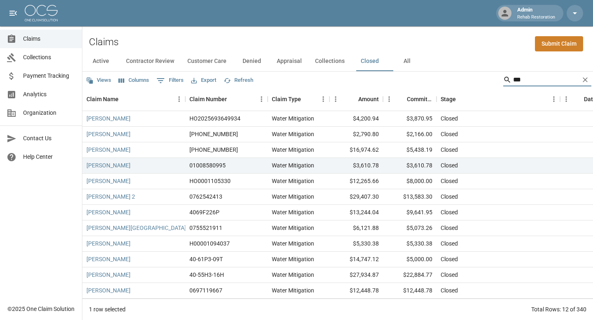
scroll to position [0, 0]
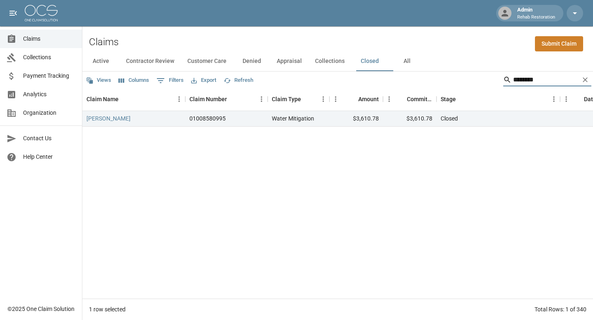
type input "********"
click at [475, 80] on icon "Clear" at bounding box center [585, 80] width 8 height 8
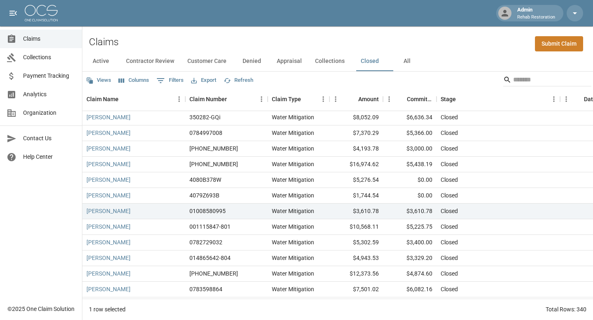
scroll to position [565, 0]
click at [145, 191] on div "[PERSON_NAME]" at bounding box center [133, 195] width 103 height 16
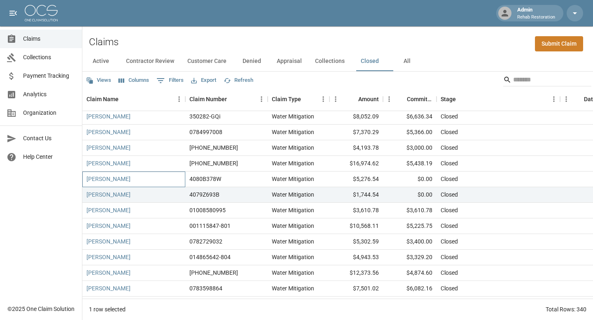
click at [135, 180] on div "[PERSON_NAME]" at bounding box center [133, 180] width 103 height 16
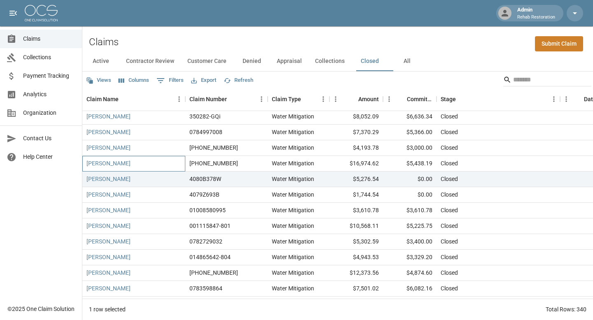
click at [161, 162] on div "[PERSON_NAME]" at bounding box center [133, 164] width 103 height 16
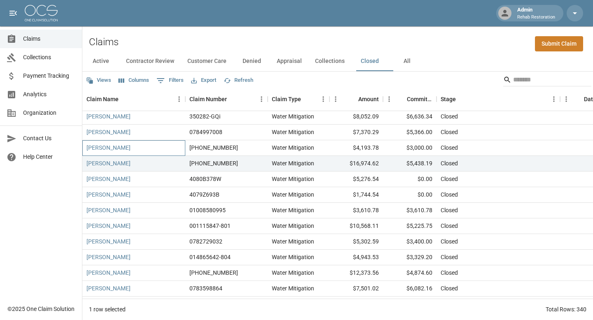
click at [154, 151] on div "[PERSON_NAME]" at bounding box center [133, 148] width 103 height 16
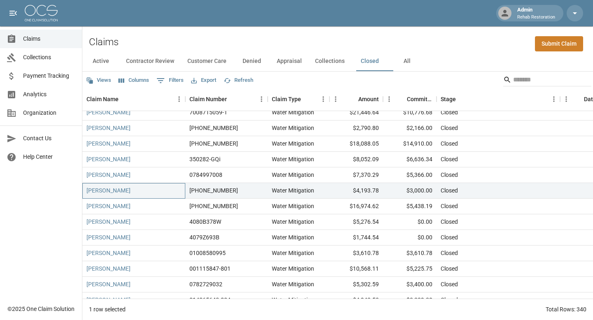
scroll to position [514, 0]
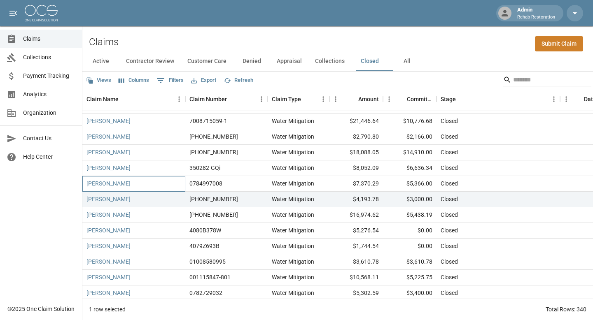
click at [158, 184] on div "[PERSON_NAME]" at bounding box center [133, 184] width 103 height 16
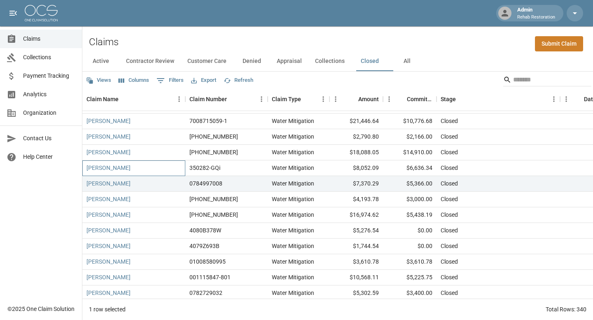
click at [157, 167] on div "[PERSON_NAME]" at bounding box center [133, 169] width 103 height 16
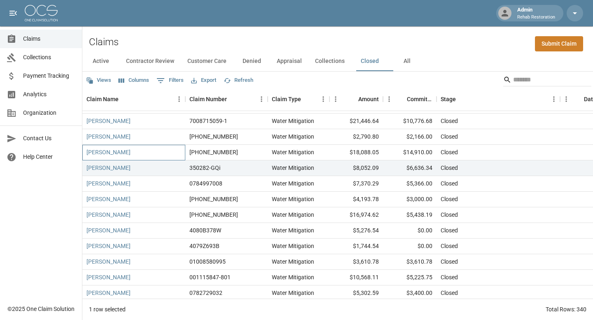
click at [154, 150] on div "[PERSON_NAME]" at bounding box center [133, 153] width 103 height 16
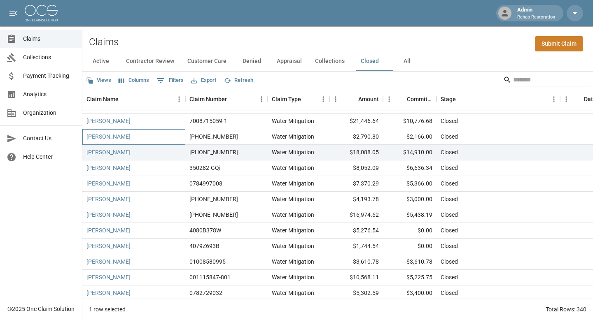
click at [140, 137] on div "[PERSON_NAME]" at bounding box center [133, 137] width 103 height 16
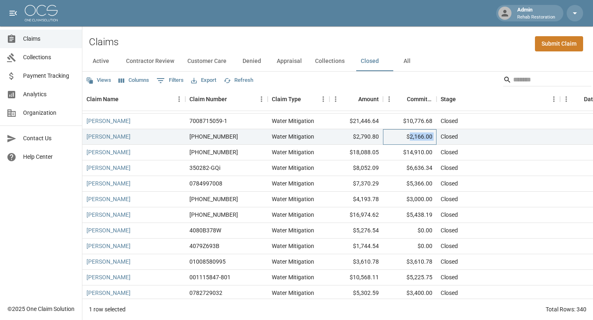
drag, startPoint x: 411, startPoint y: 137, endPoint x: 436, endPoint y: 137, distance: 25.5
click at [436, 137] on div "[PERSON_NAME] [PHONE_NUMBER] Water Mitigation $2,790.80 $2,166.00 Closed [DATE]…" at bounding box center [493, 137] width 823 height 16
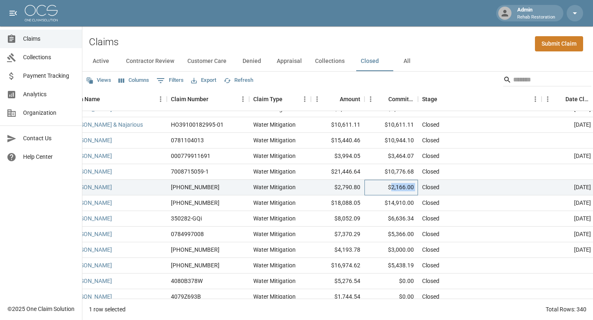
scroll to position [463, 0]
